Goal: Task Accomplishment & Management: Use online tool/utility

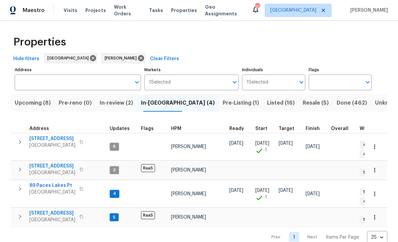
click at [44, 139] on span "[STREET_ADDRESS]" at bounding box center [52, 138] width 46 height 7
click at [121, 102] on span "In-review (2)" at bounding box center [116, 102] width 33 height 9
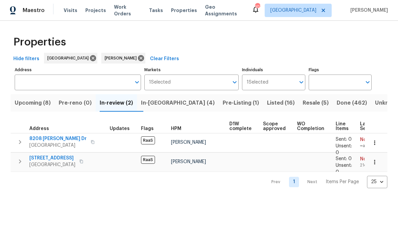
click at [50, 140] on span "8208 [PERSON_NAME] Dr" at bounding box center [57, 138] width 57 height 7
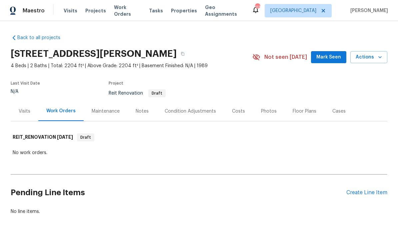
click at [362, 193] on div "Create Line Item" at bounding box center [367, 192] width 41 height 6
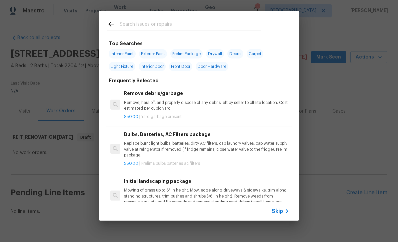
click at [120, 24] on input "text" at bounding box center [190, 25] width 141 height 10
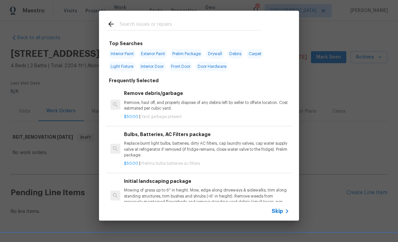
click at [280, 211] on span "Skip" at bounding box center [277, 211] width 11 height 7
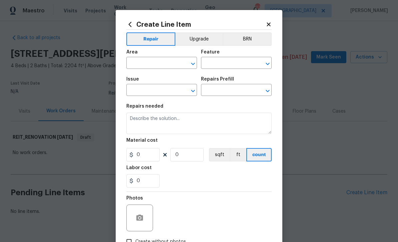
click at [133, 64] on input "text" at bounding box center [152, 63] width 52 height 10
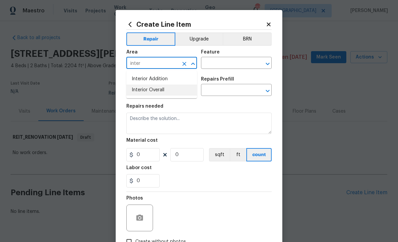
click at [143, 92] on li "Interior Overall" at bounding box center [161, 89] width 71 height 11
type input "Interior Overall"
click at [209, 64] on input "text" at bounding box center [227, 63] width 52 height 10
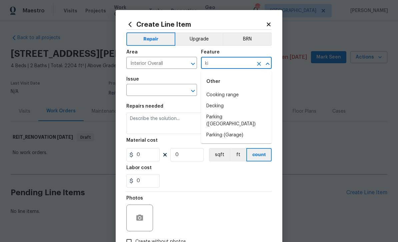
type input "k"
click at [213, 93] on li "Pests" at bounding box center [236, 94] width 71 height 11
type input "Pests"
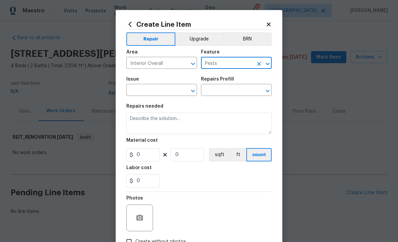
click at [149, 92] on input "text" at bounding box center [152, 90] width 52 height 10
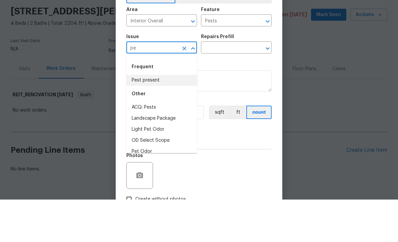
click at [145, 117] on li "Pest present" at bounding box center [161, 122] width 71 height 11
type input "Pest present"
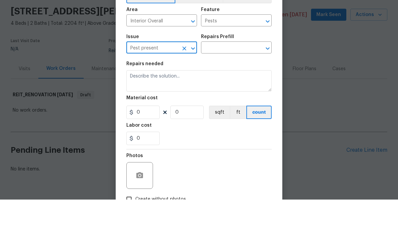
click at [211, 85] on input "text" at bounding box center [227, 90] width 52 height 10
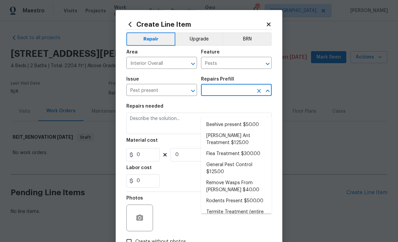
click at [224, 130] on li "Carpenter Ant Treatment $125.00" at bounding box center [236, 139] width 71 height 18
type input "Carpenter Ant Treatment $125.00"
type textarea "Treat for active carpenter ant infestation and provide a clear WDI report"
type input "1"
type input "Carpenter Ant Treatment $125.00"
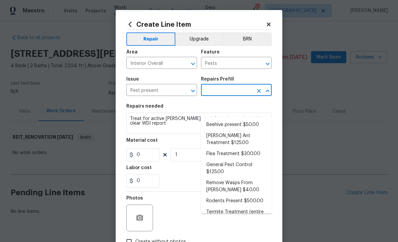
type input "125"
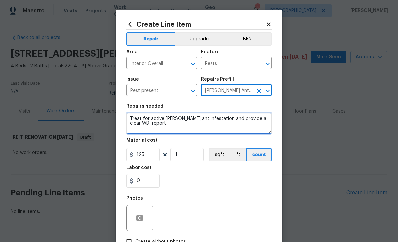
click at [130, 116] on textarea "Treat for active carpenter ant infestation and provide a clear WDI report" at bounding box center [198, 122] width 145 height 21
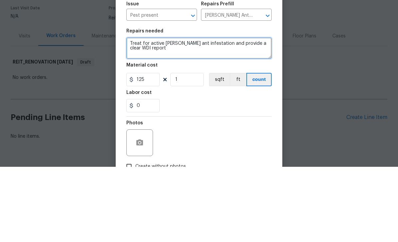
click at [136, 112] on textarea "Treat for active carpenter ant infestation and provide a clear WDI report" at bounding box center [198, 122] width 145 height 21
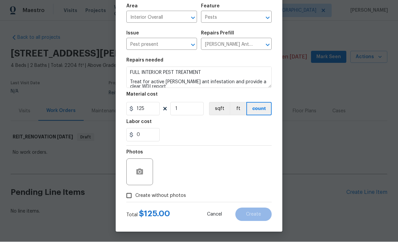
scroll to position [47, 0]
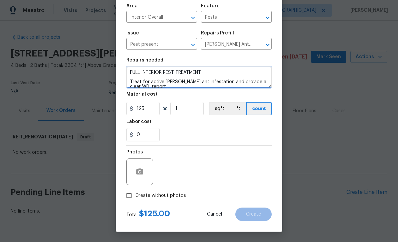
type textarea "FULL INTERIOR PEST TREATMENT Treat for active carpenter ant infestation and pro…"
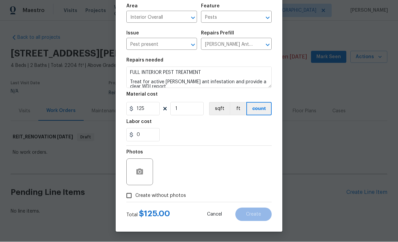
click at [125, 195] on input "Create without photos" at bounding box center [129, 195] width 13 height 13
checkbox input "true"
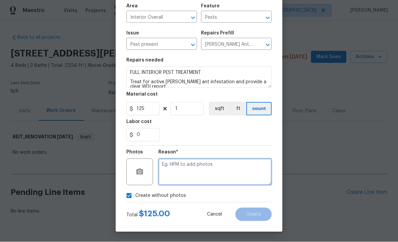
click at [162, 166] on textarea at bounding box center [214, 171] width 113 height 27
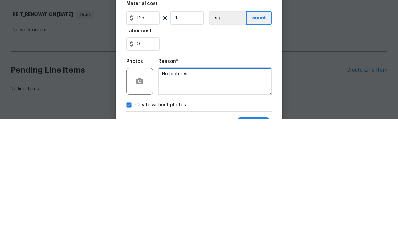
scroll to position [13, 0]
type textarea "No pictures"
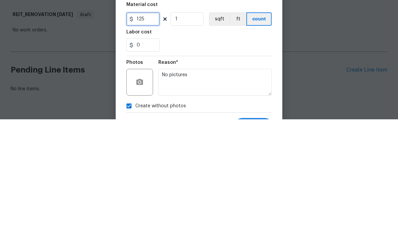
click at [149, 135] on input "125" at bounding box center [142, 141] width 33 height 13
type input "275"
click at [186, 161] on div "0" at bounding box center [198, 167] width 145 height 13
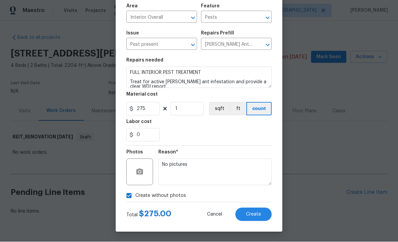
scroll to position [47, 0]
click at [255, 209] on button "Create" at bounding box center [254, 214] width 36 height 13
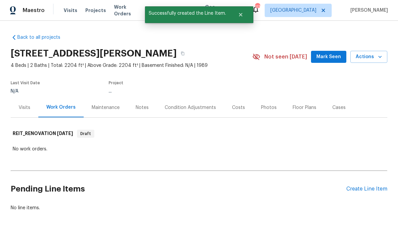
scroll to position [15, 0]
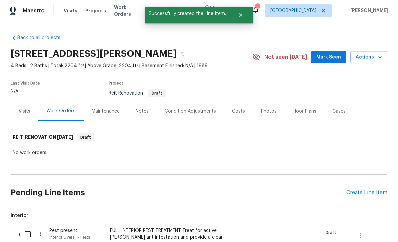
click at [27, 227] on input "checkbox" at bounding box center [30, 234] width 19 height 14
checkbox input "true"
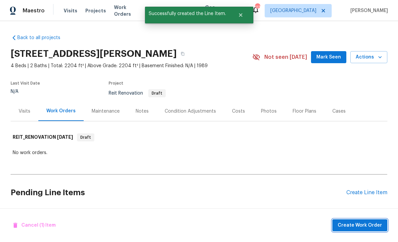
click at [356, 223] on span "Create Work Order" at bounding box center [360, 225] width 44 height 8
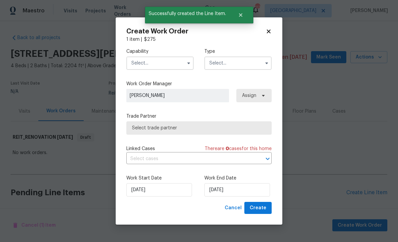
click at [138, 63] on input "text" at bounding box center [159, 62] width 67 height 13
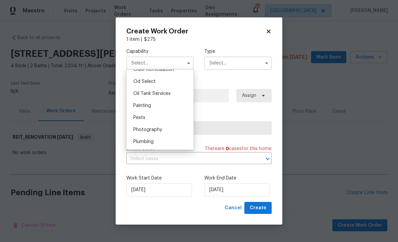
scroll to position [534, 0]
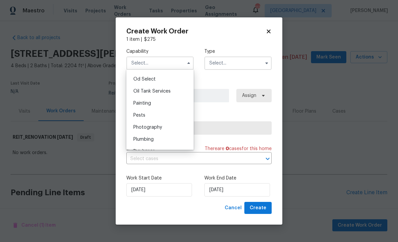
click at [135, 114] on span "Pests" at bounding box center [139, 115] width 12 height 5
type input "Pests"
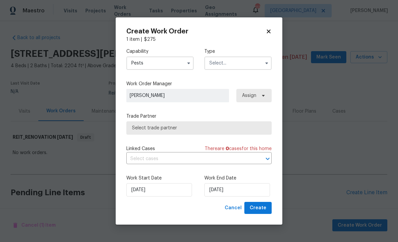
click at [214, 61] on input "text" at bounding box center [238, 62] width 67 height 13
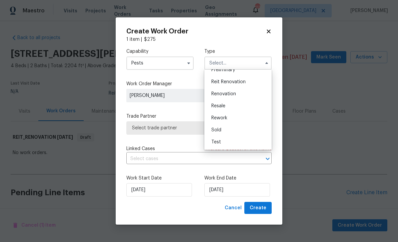
scroll to position [151, 0]
click at [219, 82] on span "Reit Renovation" at bounding box center [229, 81] width 34 height 5
type input "Reit Renovation"
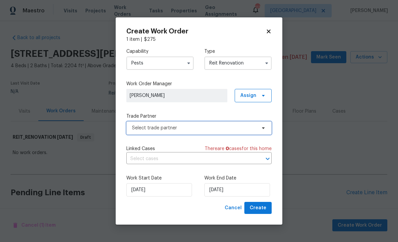
click at [139, 126] on span "Select trade partner" at bounding box center [194, 127] width 124 height 7
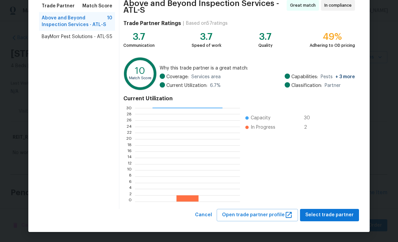
scroll to position [55, 0]
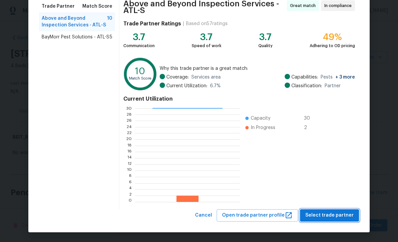
click at [325, 210] on button "Select trade partner" at bounding box center [329, 215] width 59 height 12
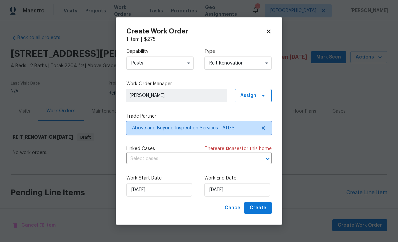
scroll to position [0, 0]
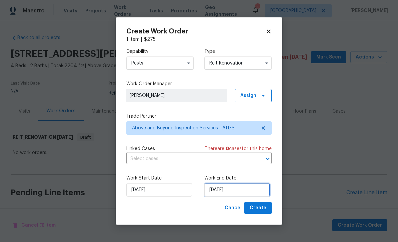
click at [213, 190] on input "8/15/2025" at bounding box center [238, 189] width 66 height 13
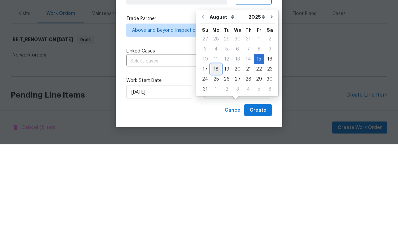
click at [212, 162] on div "18" at bounding box center [216, 166] width 11 height 9
type input "8/18/2025"
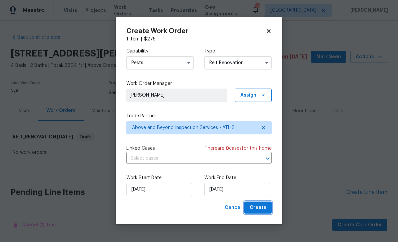
click at [260, 206] on span "Create" at bounding box center [258, 208] width 17 height 8
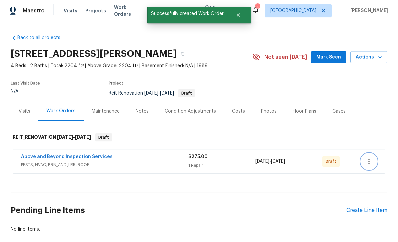
click at [368, 157] on icon "button" at bounding box center [369, 161] width 8 height 8
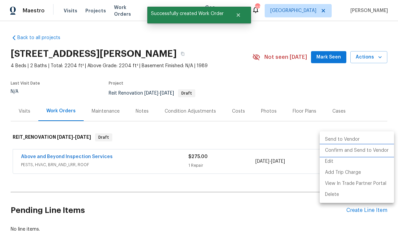
click at [337, 150] on li "Confirm and Send to Vendor" at bounding box center [357, 150] width 74 height 11
